Goal: Task Accomplishment & Management: Manage account settings

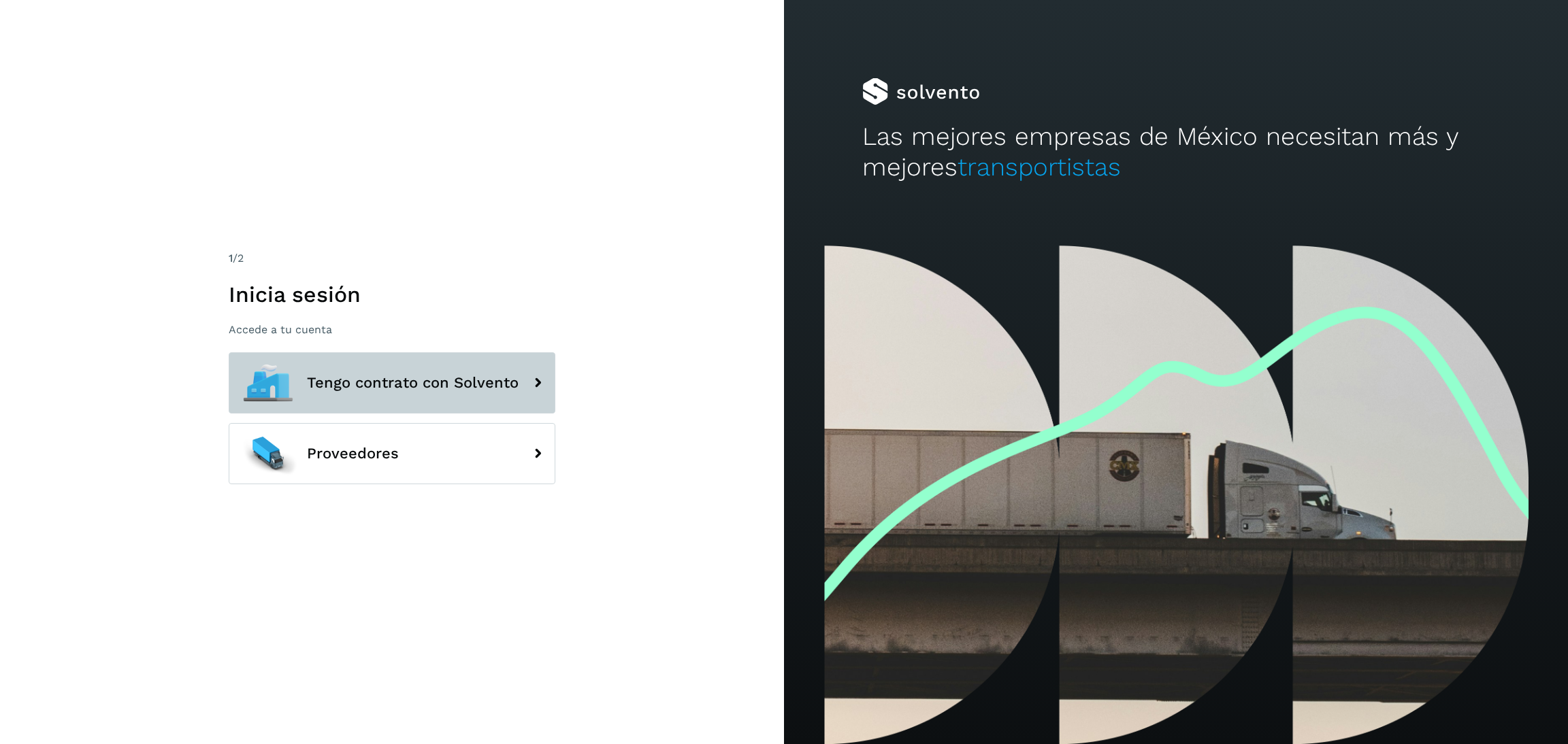
click at [479, 366] on button "Tengo contrato con Solvento" at bounding box center [392, 382] width 327 height 61
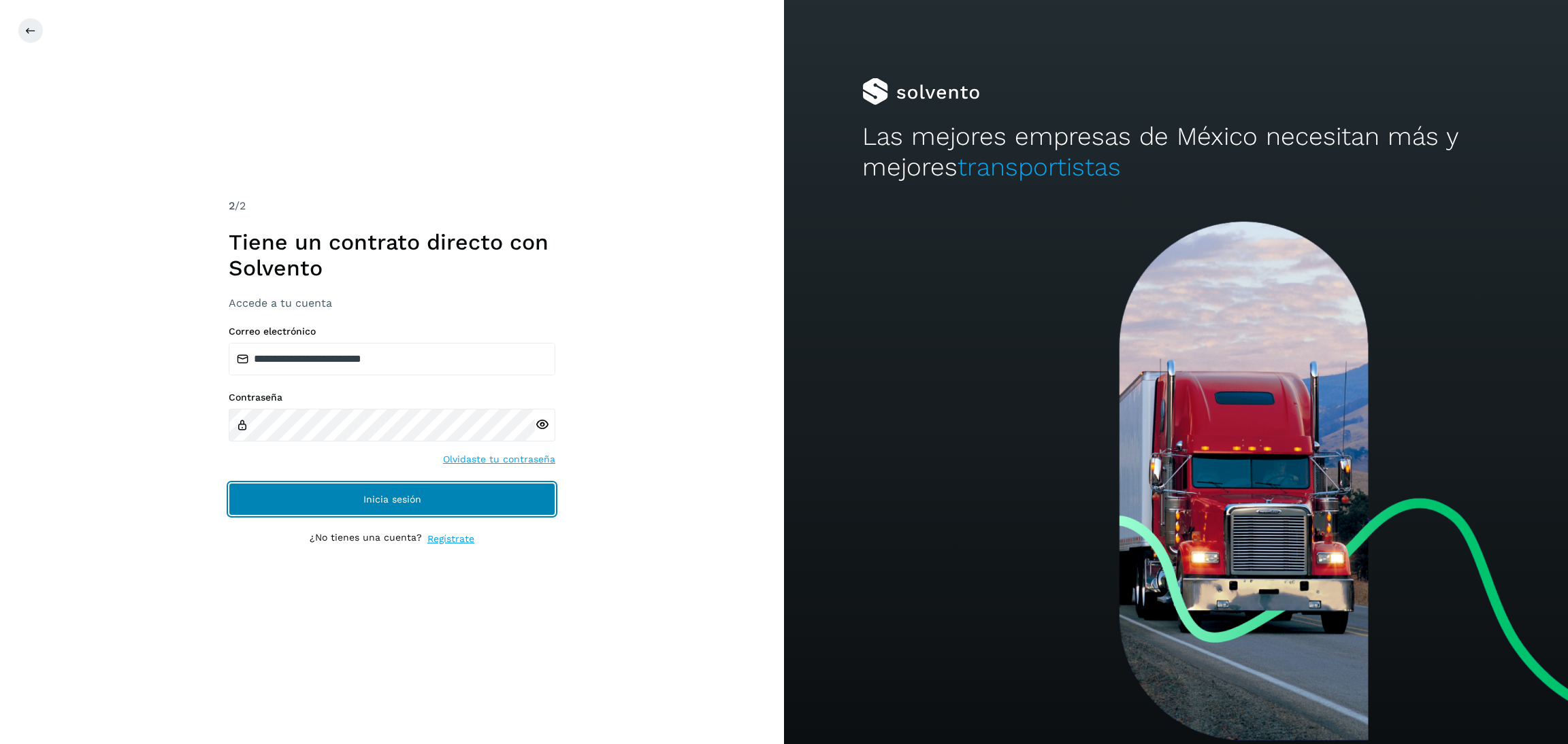
click at [467, 494] on button "Inicia sesión" at bounding box center [392, 499] width 327 height 32
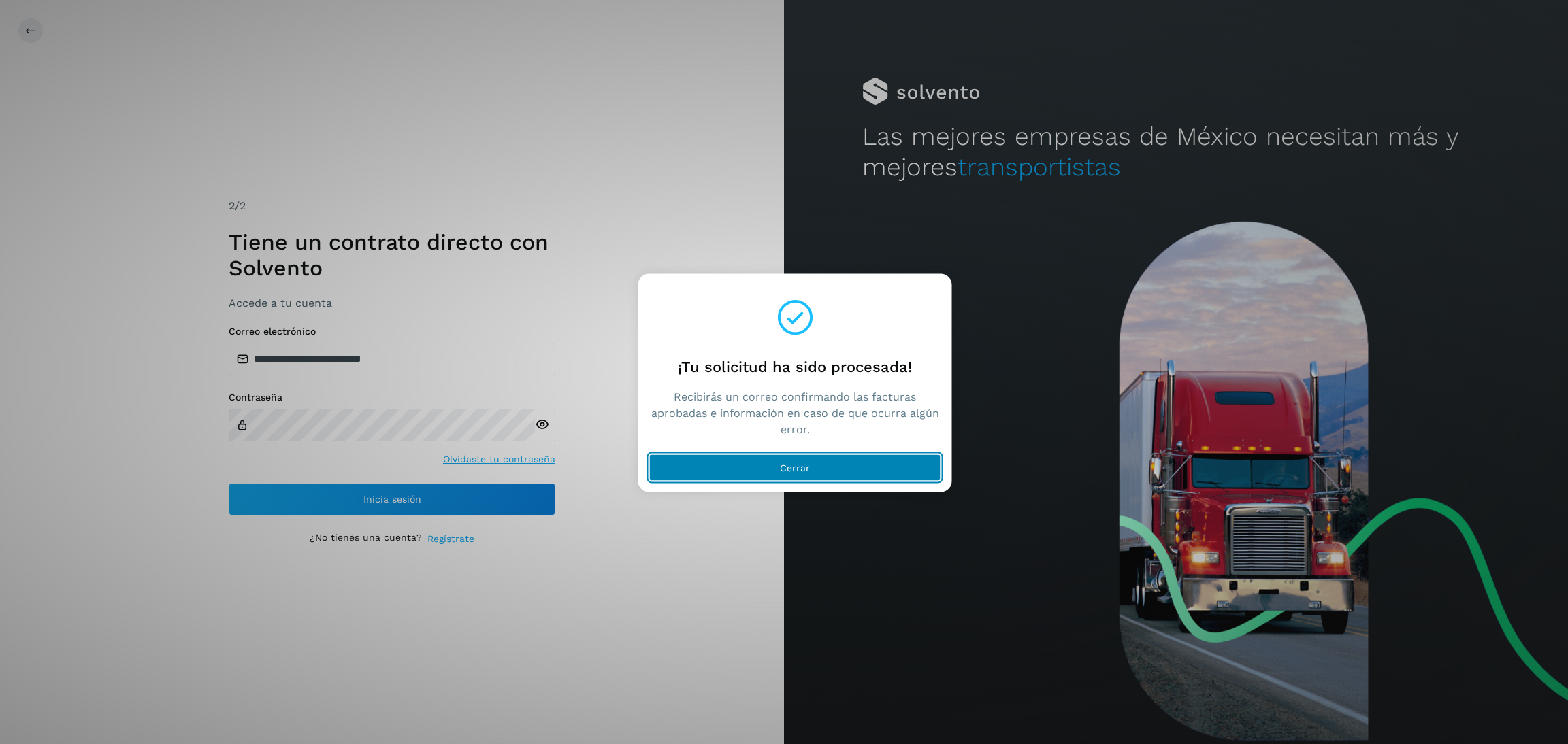
click at [848, 465] on button "Cerrar" at bounding box center [795, 468] width 292 height 27
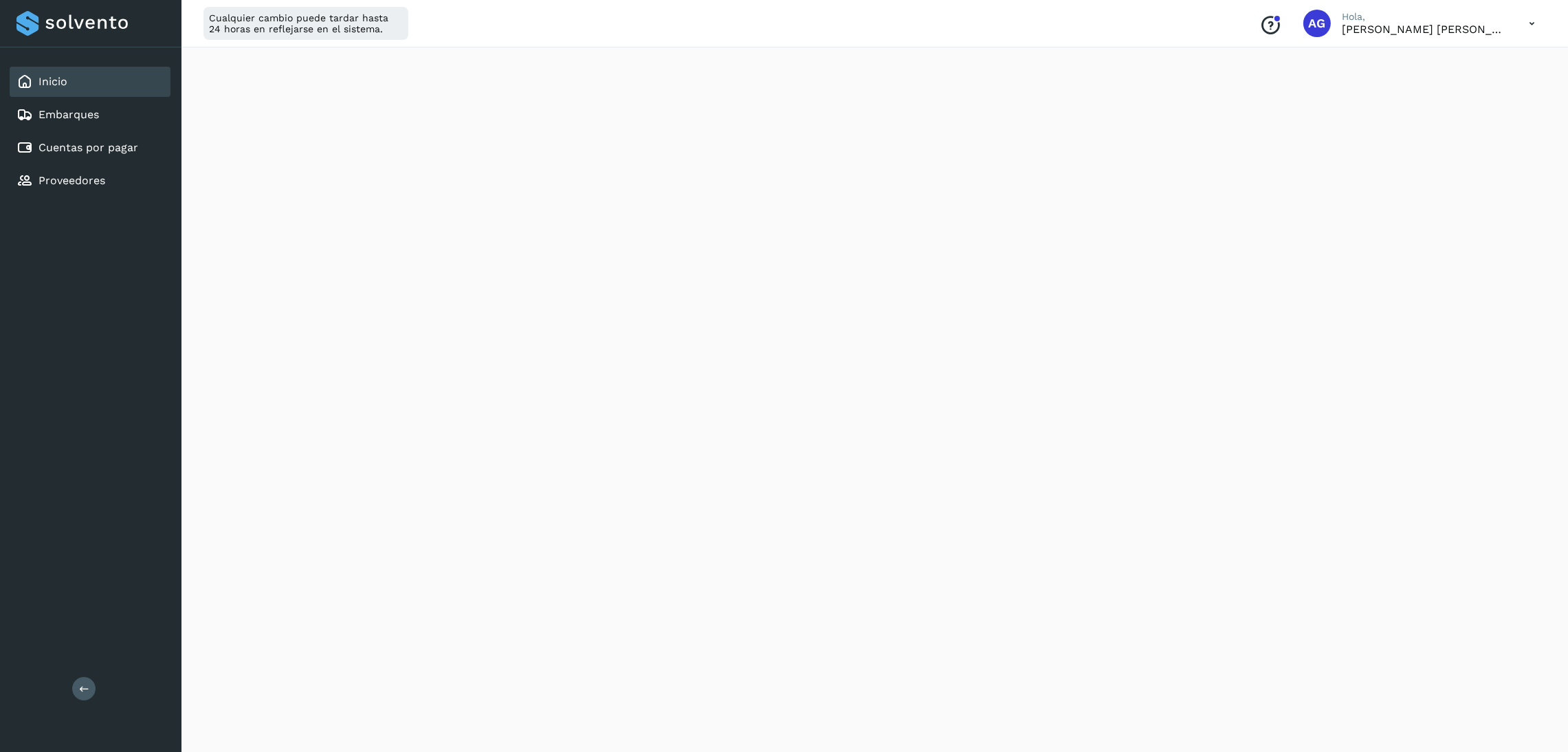
scroll to position [206, 0]
click at [127, 148] on link "Cuentas por pagar" at bounding box center [88, 147] width 100 height 13
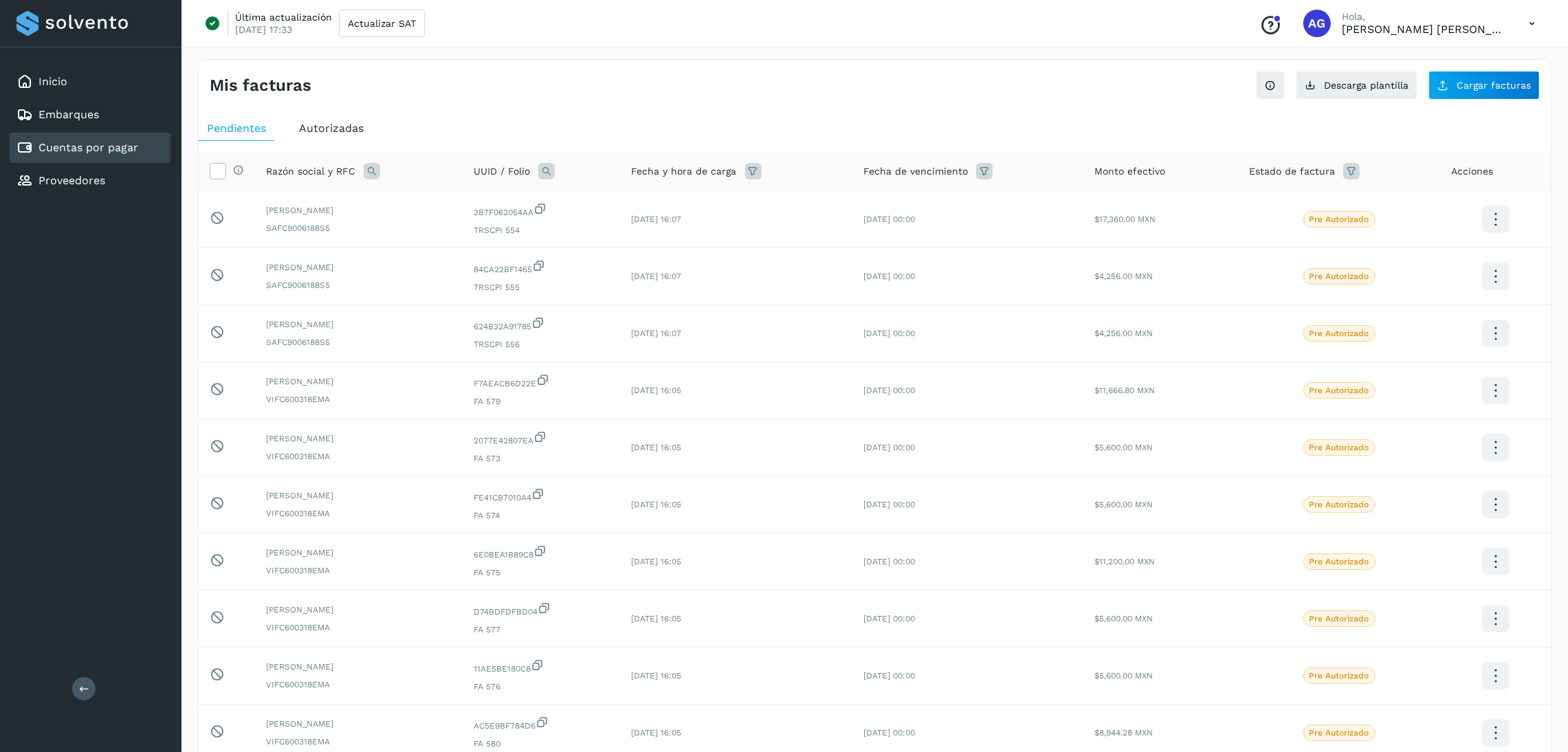
click at [356, 128] on span "Autorizadas" at bounding box center [331, 128] width 65 height 13
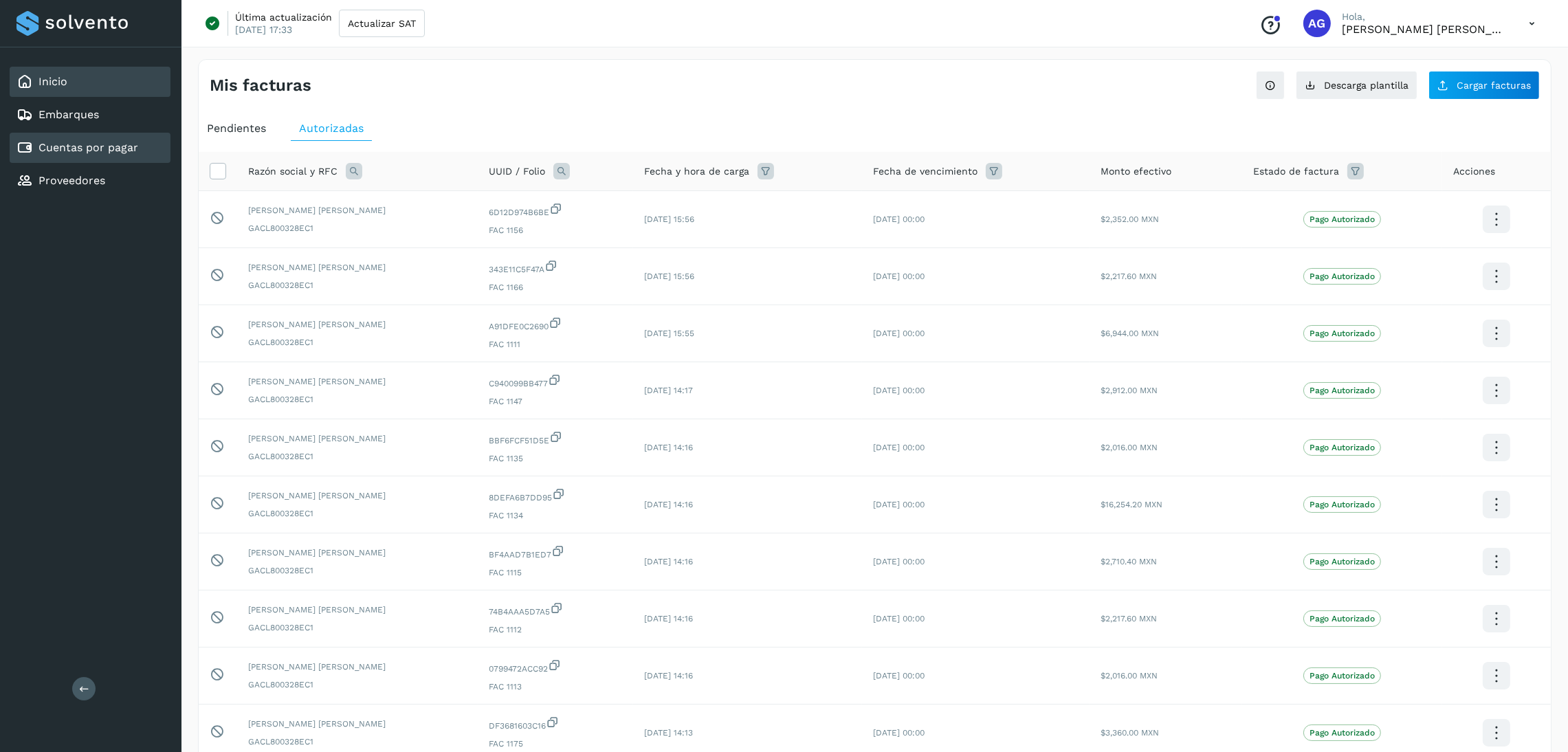
click at [67, 87] on div "Inicio" at bounding box center [90, 82] width 161 height 30
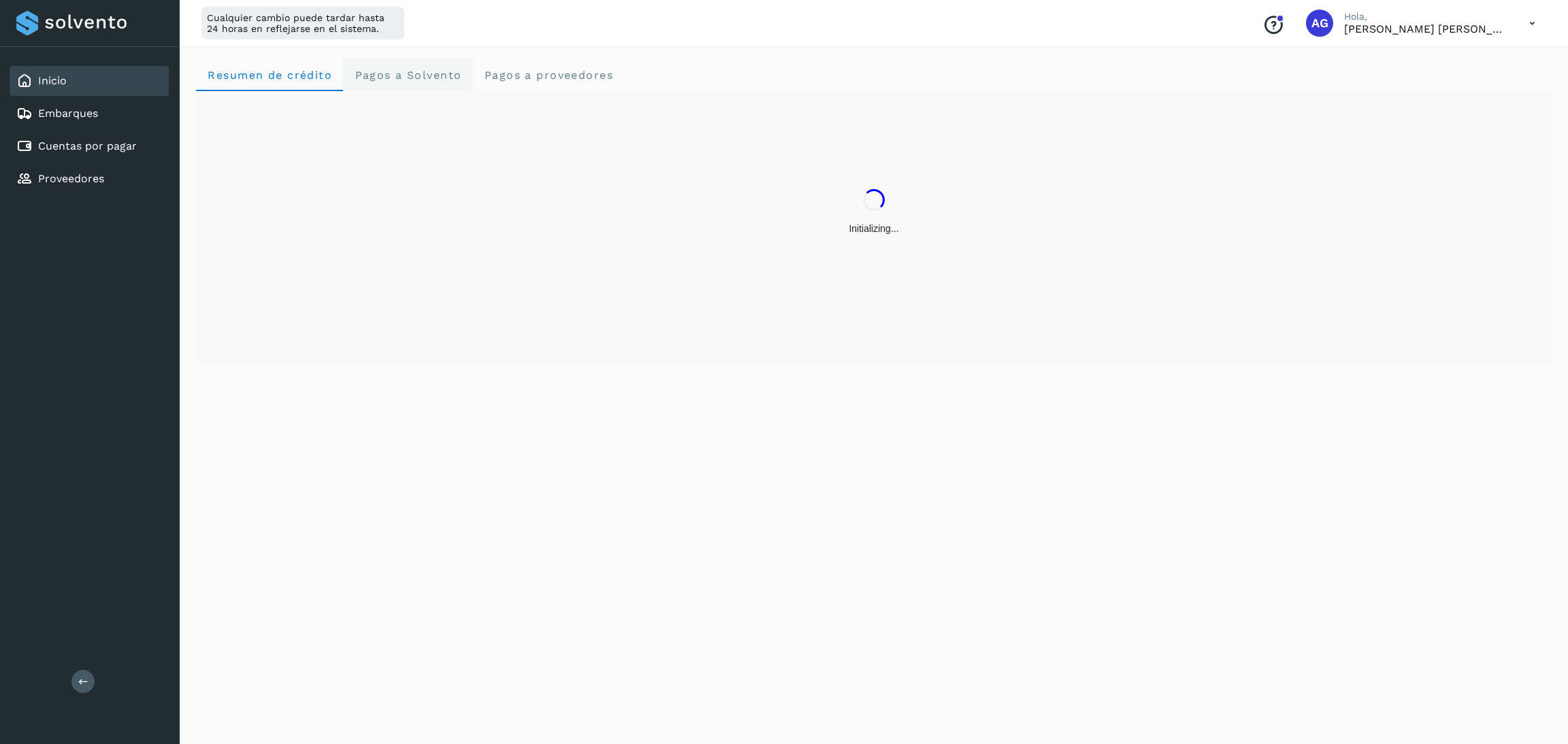
click at [406, 78] on span "Pagos a Solvento" at bounding box center [407, 74] width 108 height 13
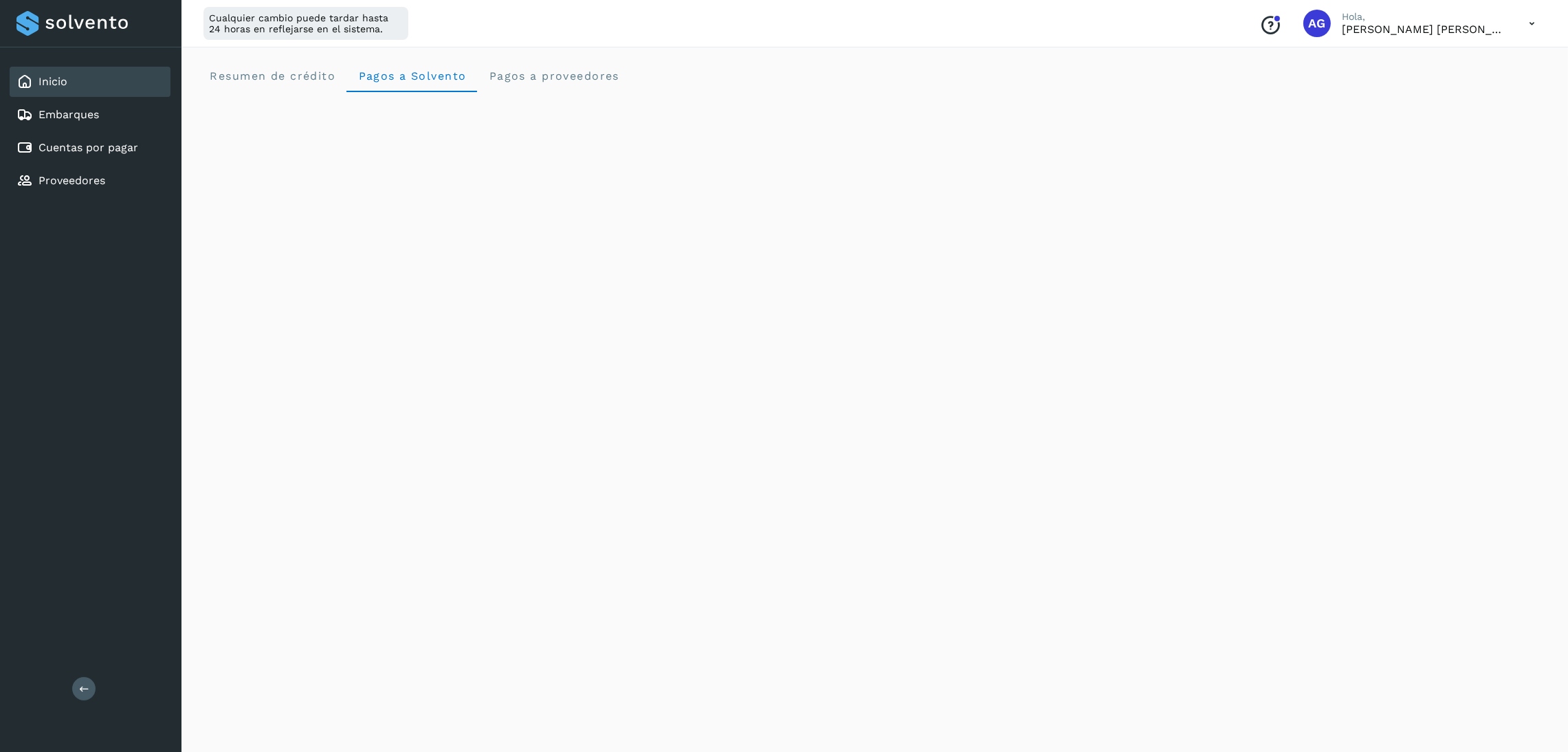
click at [139, 84] on div "Inicio" at bounding box center [90, 82] width 161 height 30
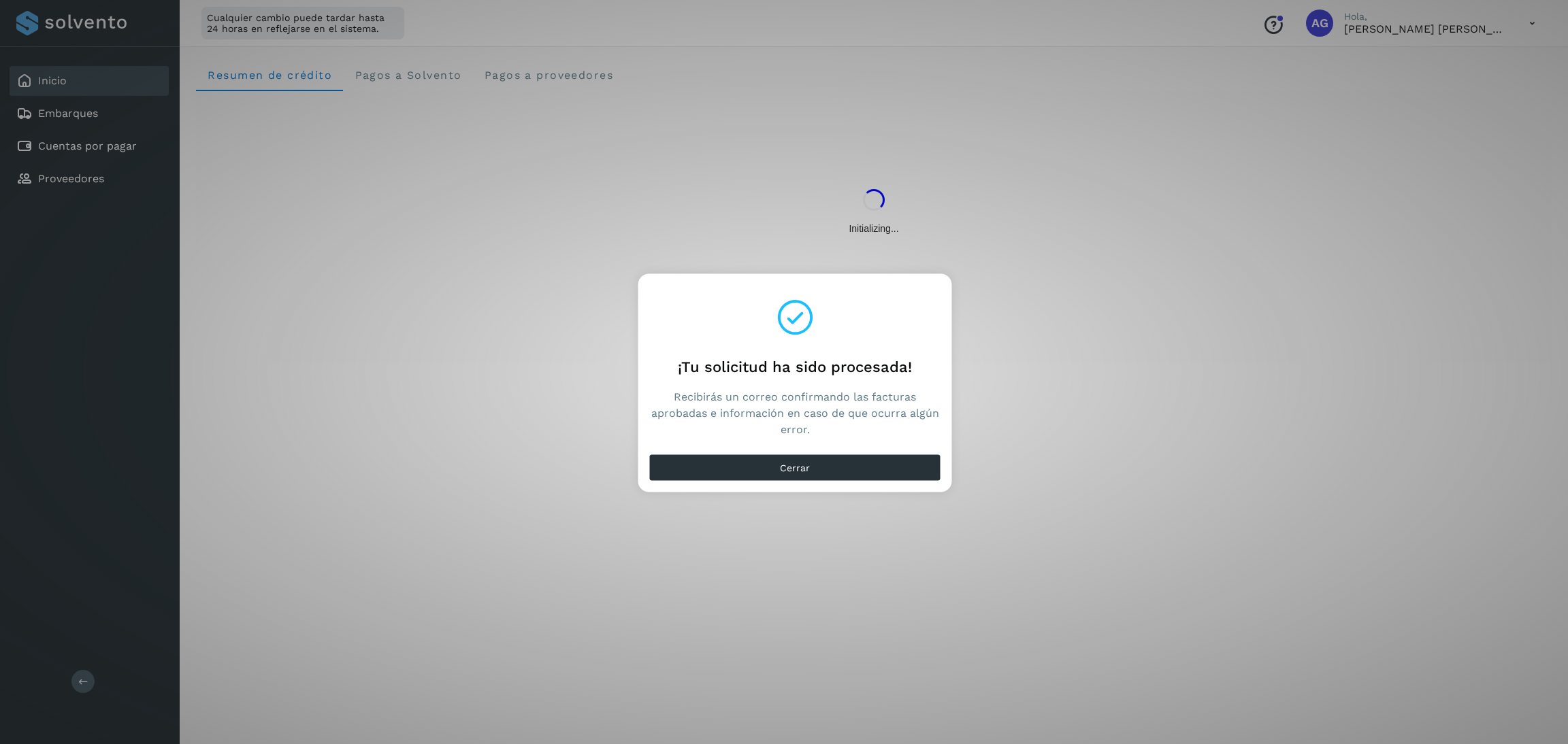
click at [867, 451] on div "Cerrar" at bounding box center [795, 471] width 314 height 44
click at [867, 459] on button "Cerrar" at bounding box center [795, 468] width 292 height 27
